Goal: Information Seeking & Learning: Understand process/instructions

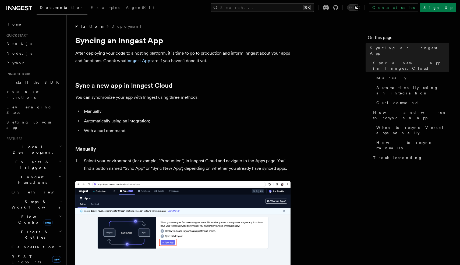
click at [36, 174] on span "Inngest Functions" at bounding box center [31, 179] width 54 height 11
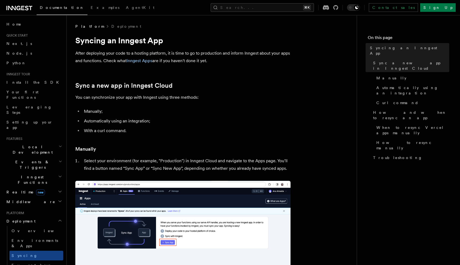
click at [16, 218] on span "Deployment" at bounding box center [19, 220] width 31 height 5
click at [13, 189] on span "Realtime new" at bounding box center [24, 191] width 41 height 5
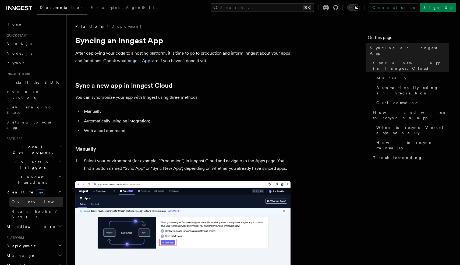
click at [22, 200] on span "Overview" at bounding box center [39, 202] width 55 height 4
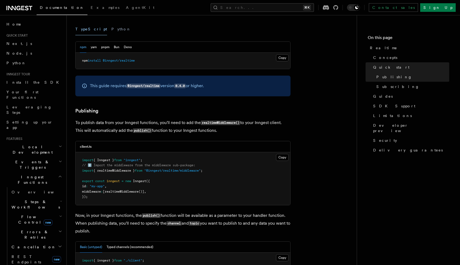
scroll to position [267, 0]
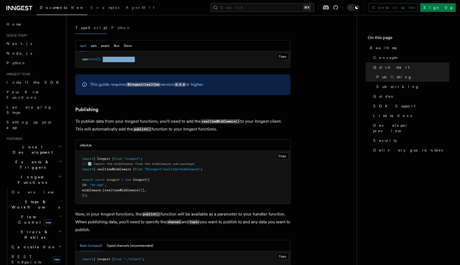
drag, startPoint x: 105, startPoint y: 59, endPoint x: 148, endPoint y: 65, distance: 42.9
click at [148, 65] on pre "npm install @inngest/realtime" at bounding box center [183, 59] width 215 height 16
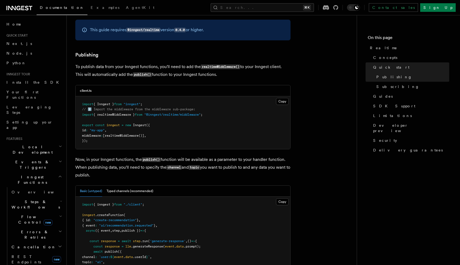
scroll to position [327, 0]
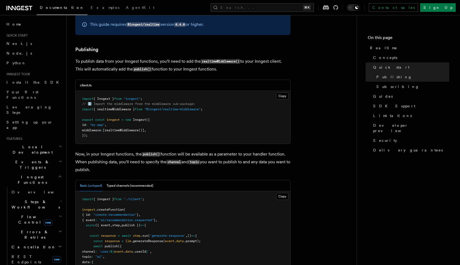
click at [153, 111] on span ""@inngest/realtime/middleware"" at bounding box center [172, 109] width 56 height 4
copy code "import { realtimeMiddleware } from "@inngest/realtime/middleware" ;"
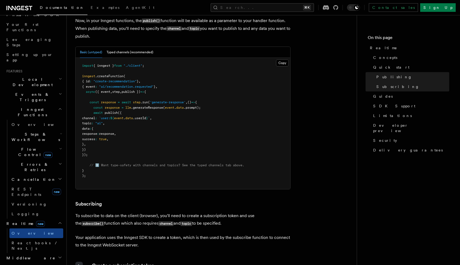
scroll to position [461, 0]
click at [116, 53] on button "Typed channels (recommended)" at bounding box center [130, 51] width 47 height 11
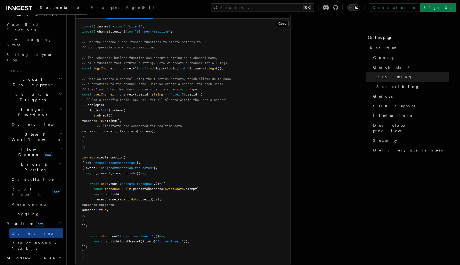
scroll to position [500, 0]
click at [98, 96] on span "userChannel" at bounding box center [103, 94] width 21 height 4
click at [126, 139] on pre "import { inngest } from "./client" ; import { channel , topic } from "@inngest/…" at bounding box center [183, 141] width 215 height 247
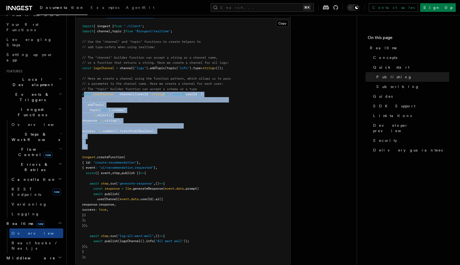
copy code "onst userChannel = channel ((userId : string ) => `user: ${ userId } ` ) // Add…"
drag, startPoint x: 95, startPoint y: 154, endPoint x: 84, endPoint y: 96, distance: 58.2
click at [84, 96] on pre "import { inngest } from "./client" ; import { channel , topic } from "@inngest/…" at bounding box center [183, 141] width 215 height 247
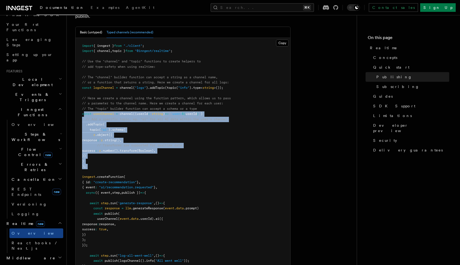
scroll to position [480, 0]
click at [135, 53] on span at bounding box center [134, 51] width 2 height 4
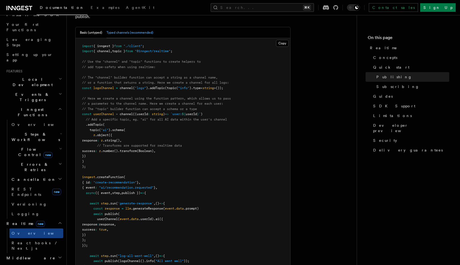
click at [135, 53] on span at bounding box center [134, 51] width 2 height 4
copy code "import { channel , topic } from "@inngest/realtime" ;"
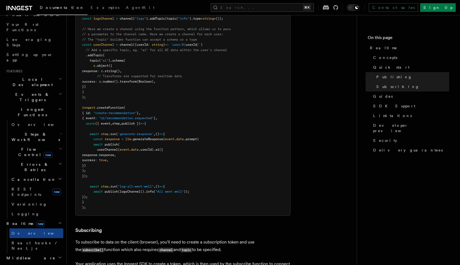
scroll to position [554, 0]
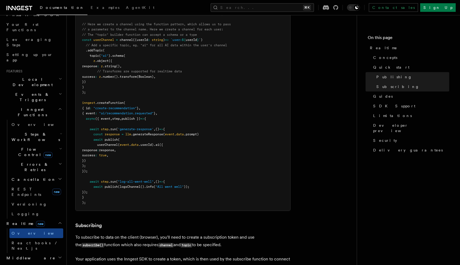
click at [26, 132] on span "Steps & Workflows" at bounding box center [34, 137] width 51 height 11
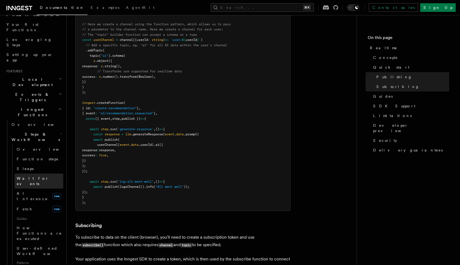
click at [31, 176] on span "Wait for events" at bounding box center [33, 181] width 32 height 10
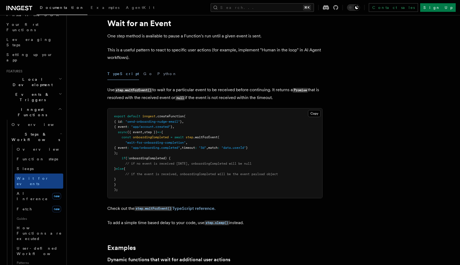
scroll to position [19, 0]
